Goal: Navigation & Orientation: Find specific page/section

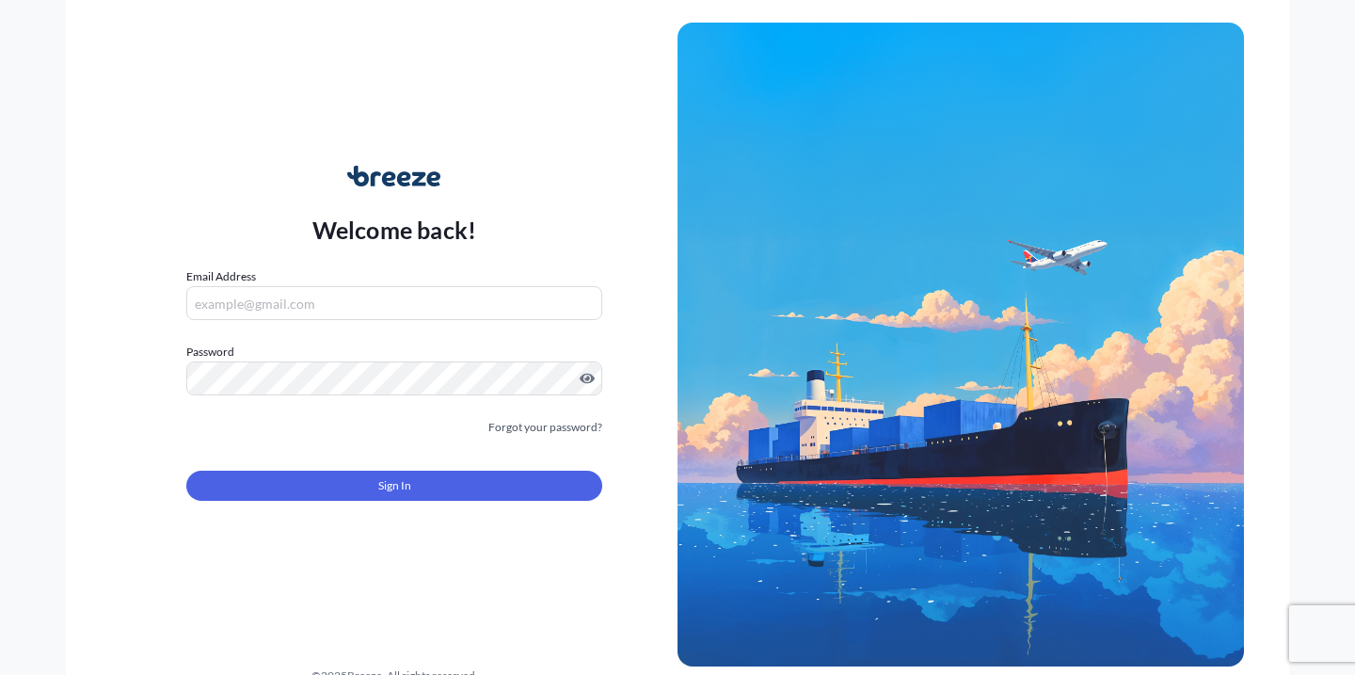
click at [355, 312] on input "Email Address" at bounding box center [394, 303] width 416 height 34
paste input "[EMAIL_ADDRESS][DOMAIN_NAME]"
type input "[EMAIL_ADDRESS][DOMAIN_NAME]"
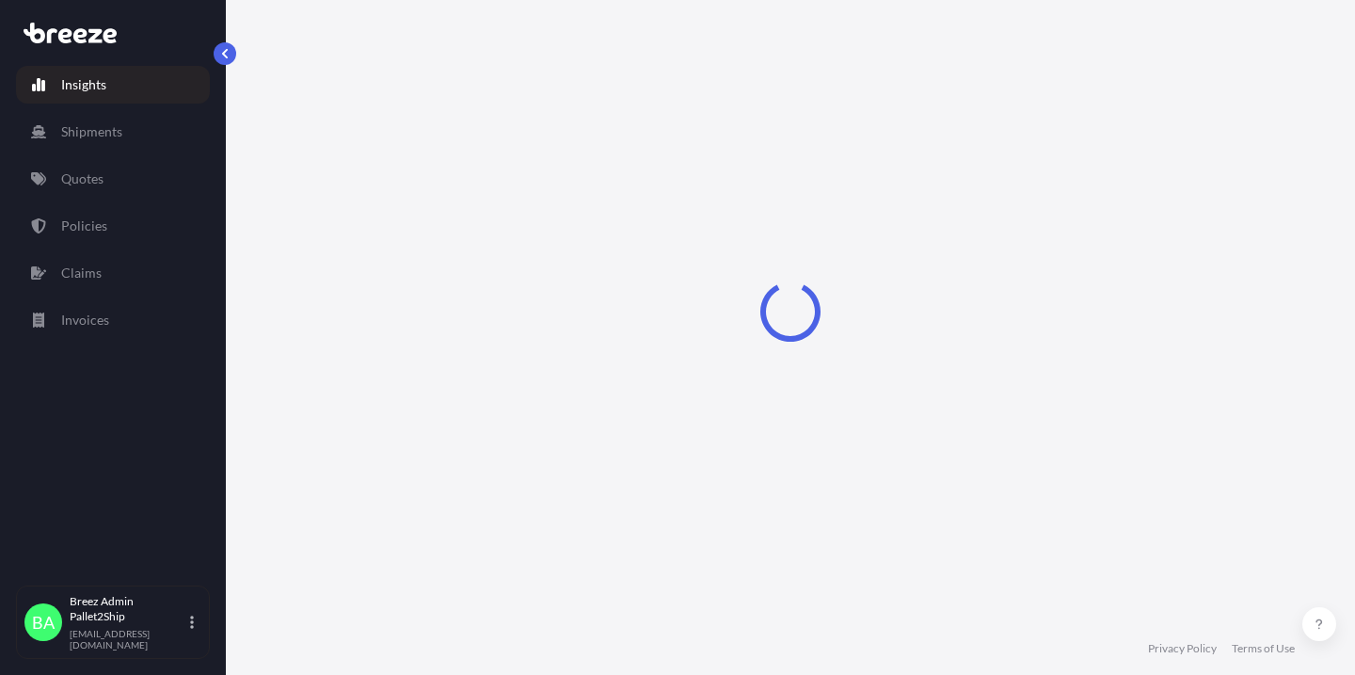
select select "2025"
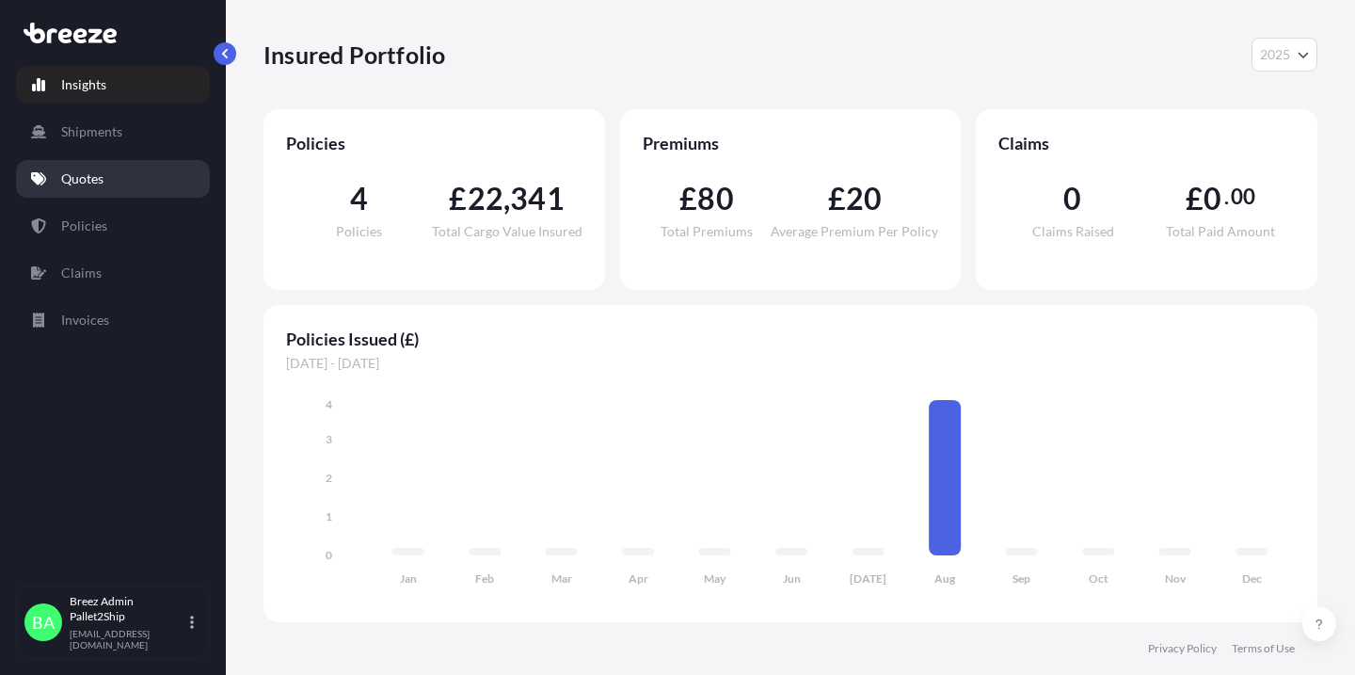
click at [120, 171] on link "Quotes" at bounding box center [113, 179] width 194 height 38
select select "10"
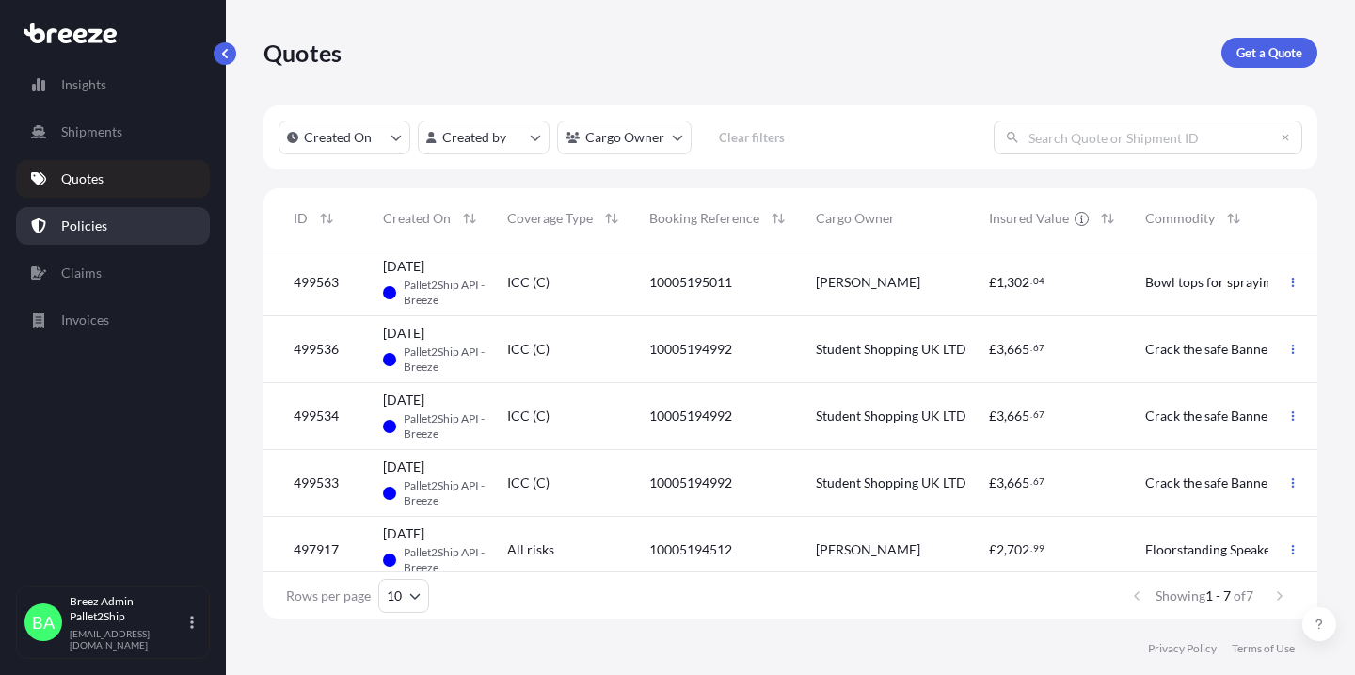
click at [104, 229] on p "Policies" at bounding box center [84, 225] width 46 height 19
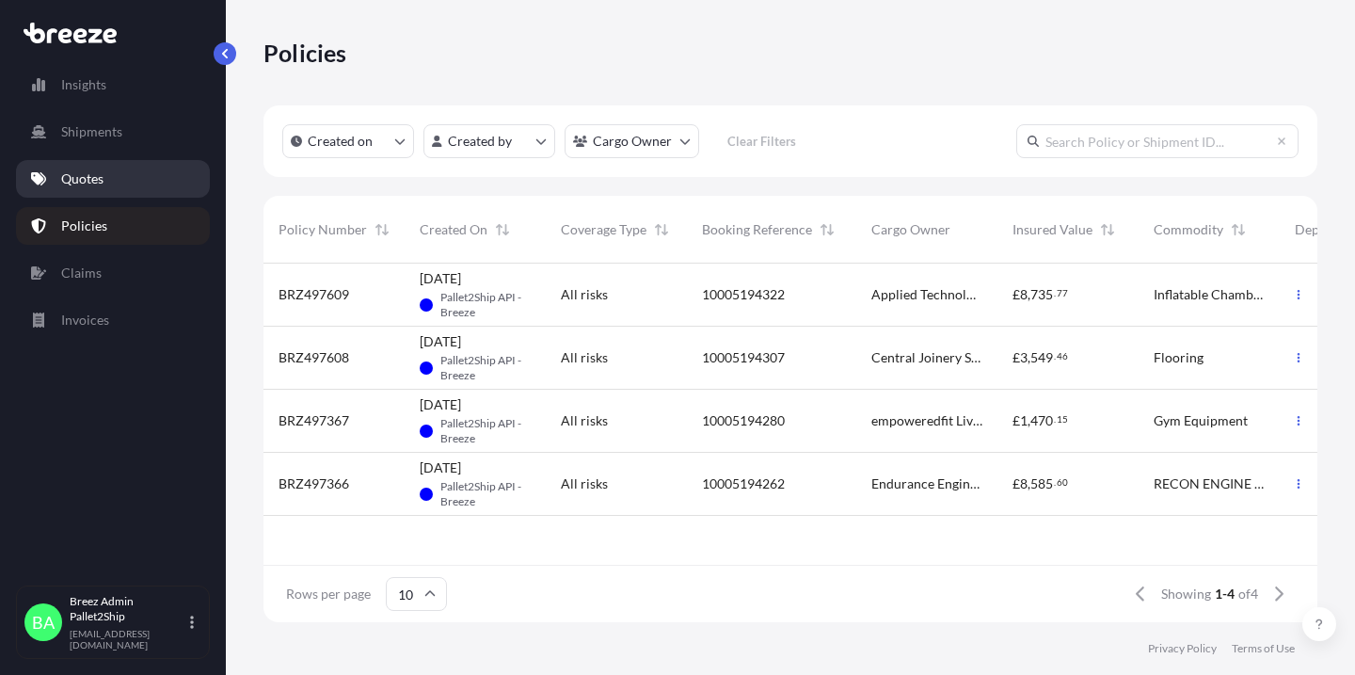
click at [82, 177] on p "Quotes" at bounding box center [82, 178] width 42 height 19
select select "10"
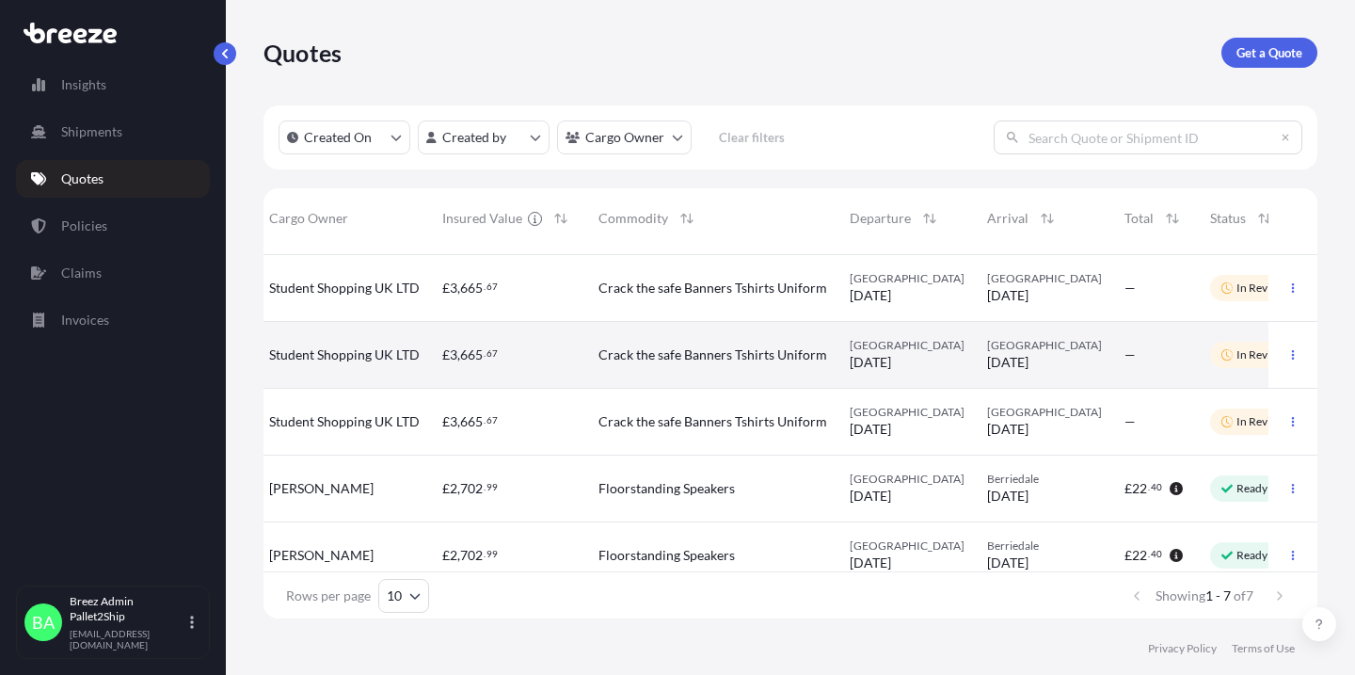
scroll to position [146, 547]
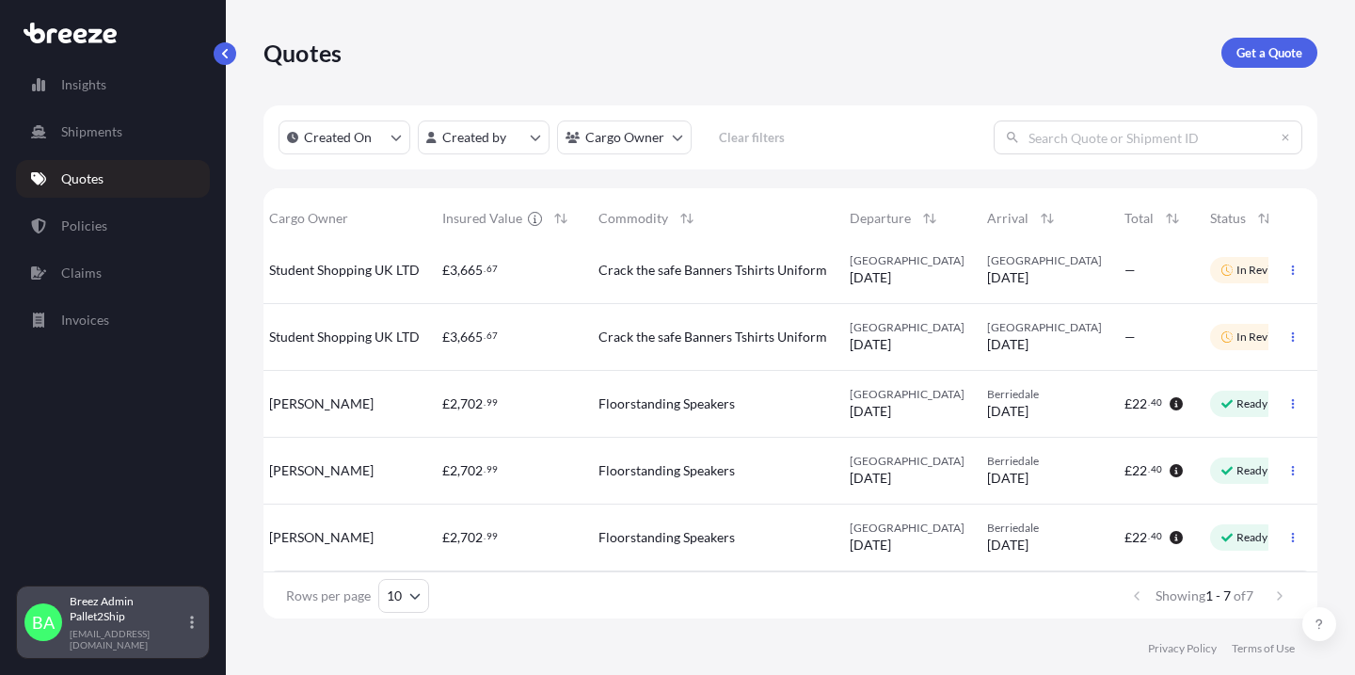
click at [192, 629] on icon at bounding box center [192, 622] width 4 height 13
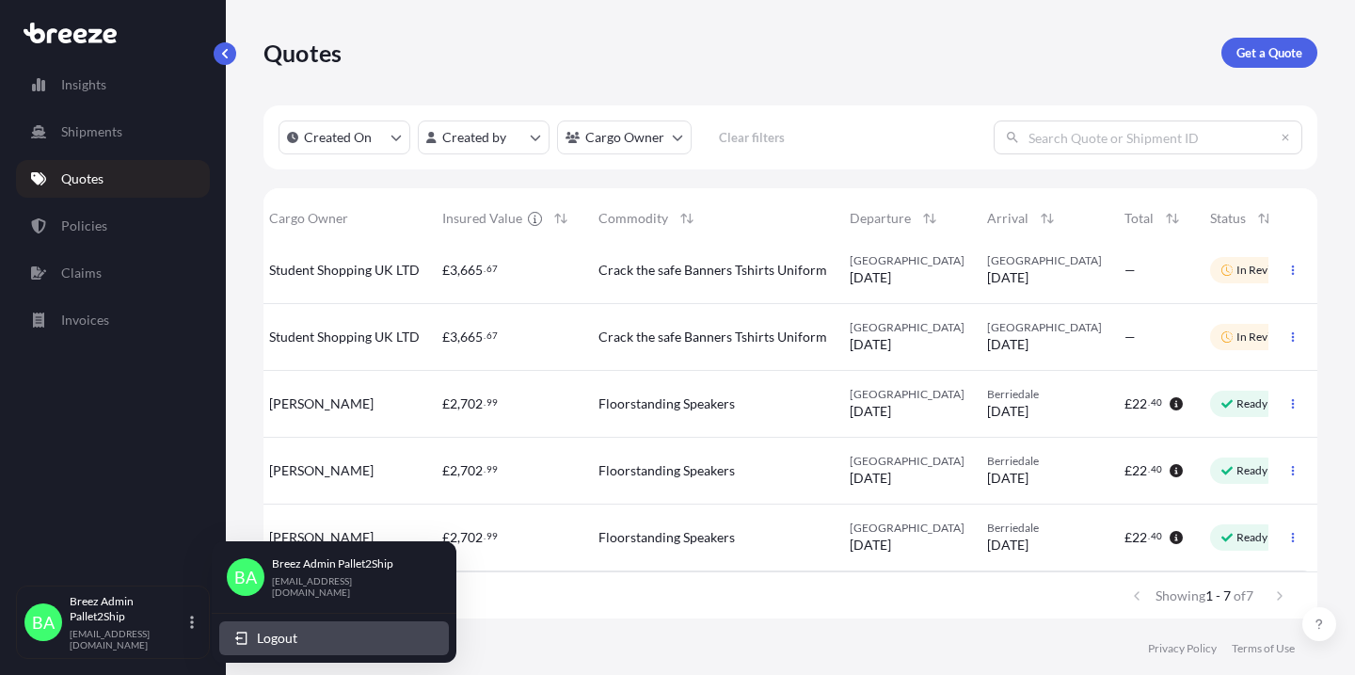
click at [272, 643] on span "Logout" at bounding box center [277, 638] width 40 height 19
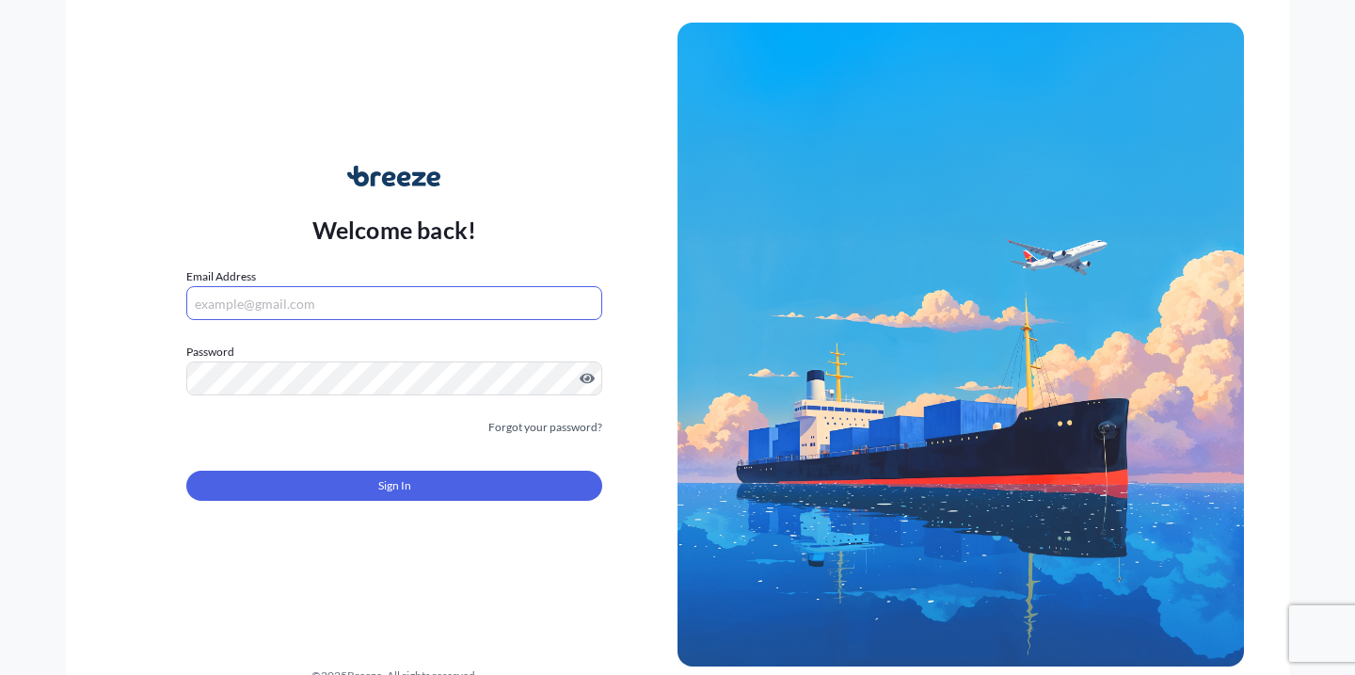
click at [361, 310] on input "Email Address" at bounding box center [394, 303] width 416 height 34
paste input "[EMAIL_ADDRESS][PERSON_NAME][DOMAIN_NAME]"
type input "[EMAIL_ADDRESS][PERSON_NAME][DOMAIN_NAME]"
